Goal: Entertainment & Leisure: Consume media (video, audio)

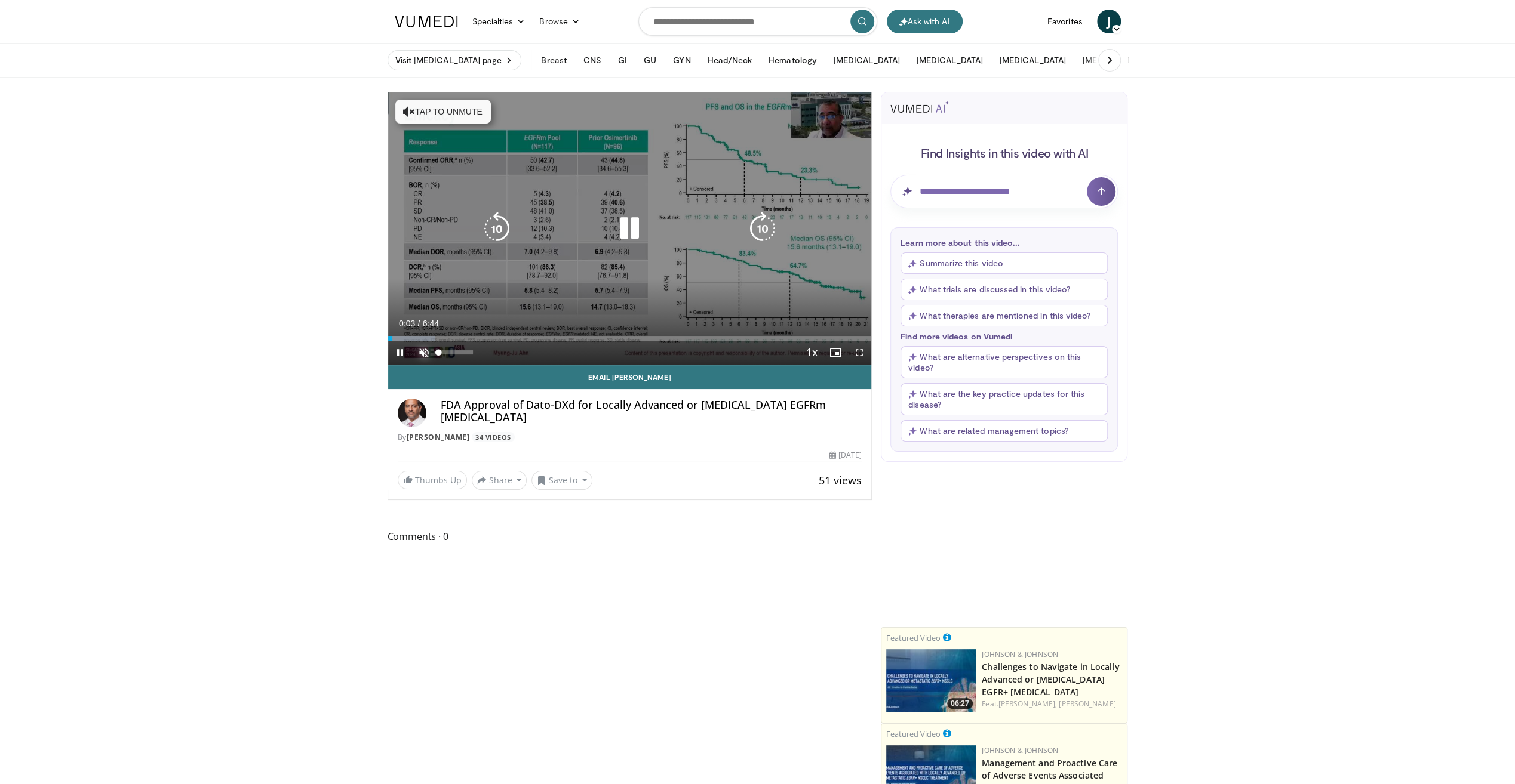
drag, startPoint x: 420, startPoint y: 350, endPoint x: 436, endPoint y: 358, distance: 17.9
click at [420, 350] on span "Video Player" at bounding box center [424, 353] width 24 height 24
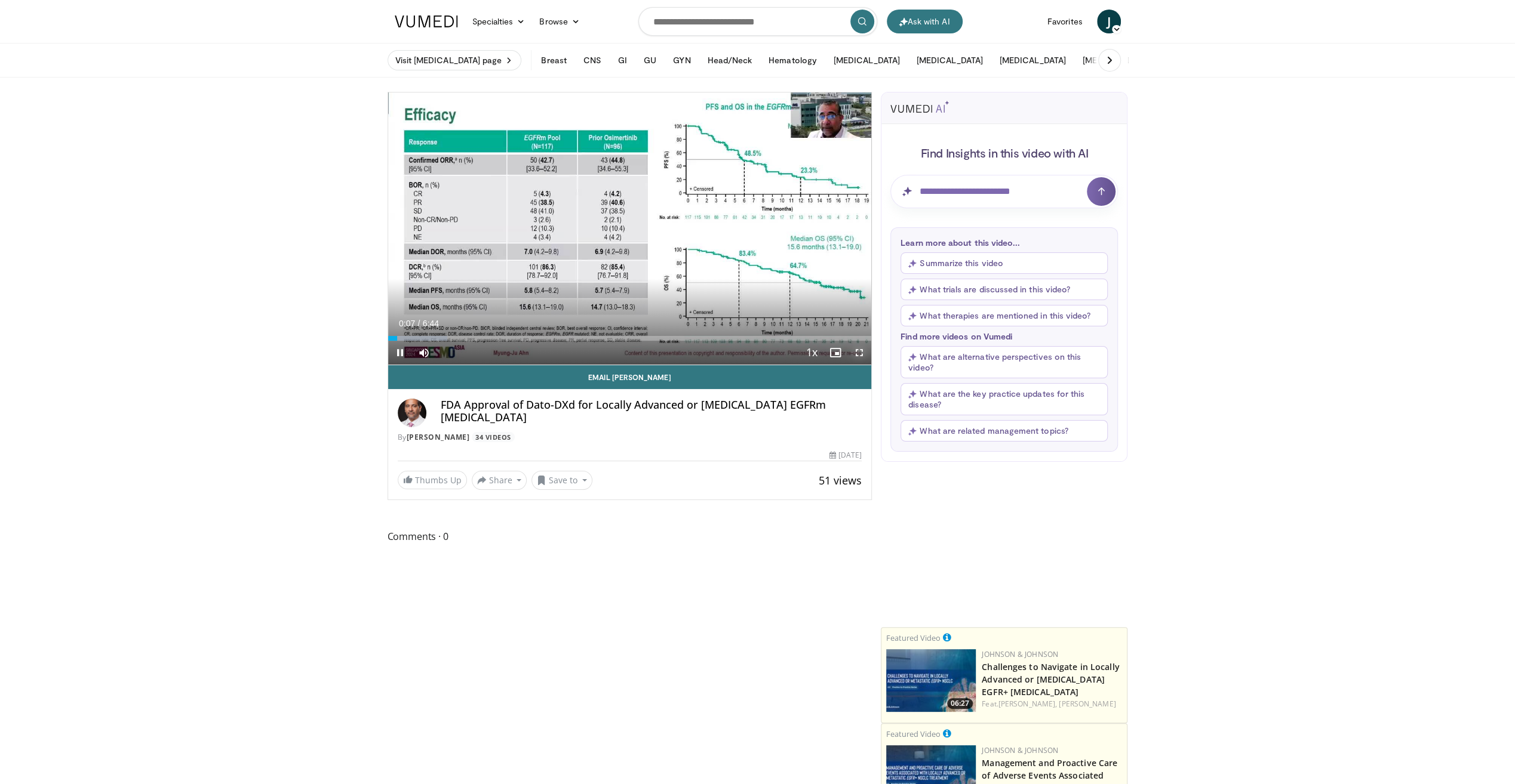
click at [855, 350] on span "Video Player" at bounding box center [859, 353] width 24 height 24
